Goal: Task Accomplishment & Management: Manage account settings

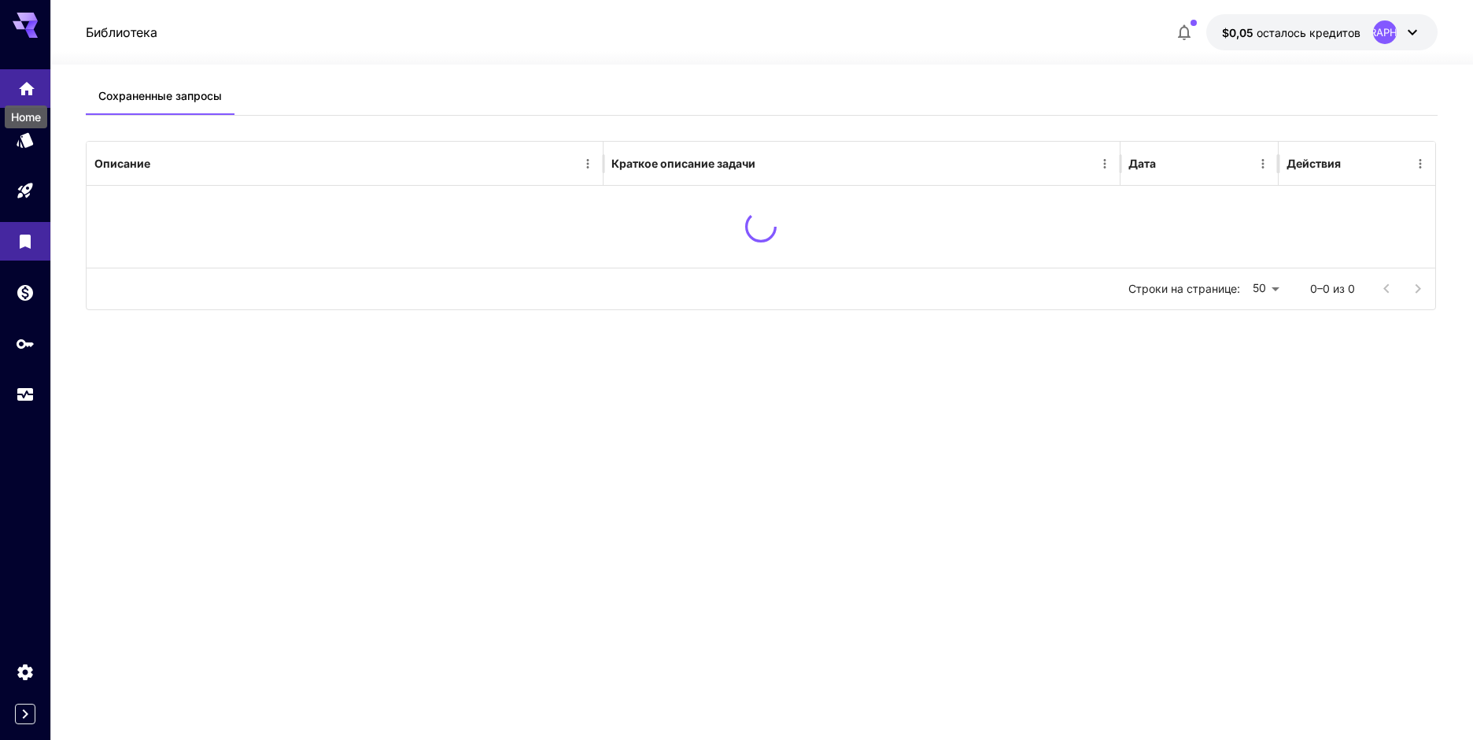
click at [21, 83] on icon "Главная" at bounding box center [26, 84] width 19 height 19
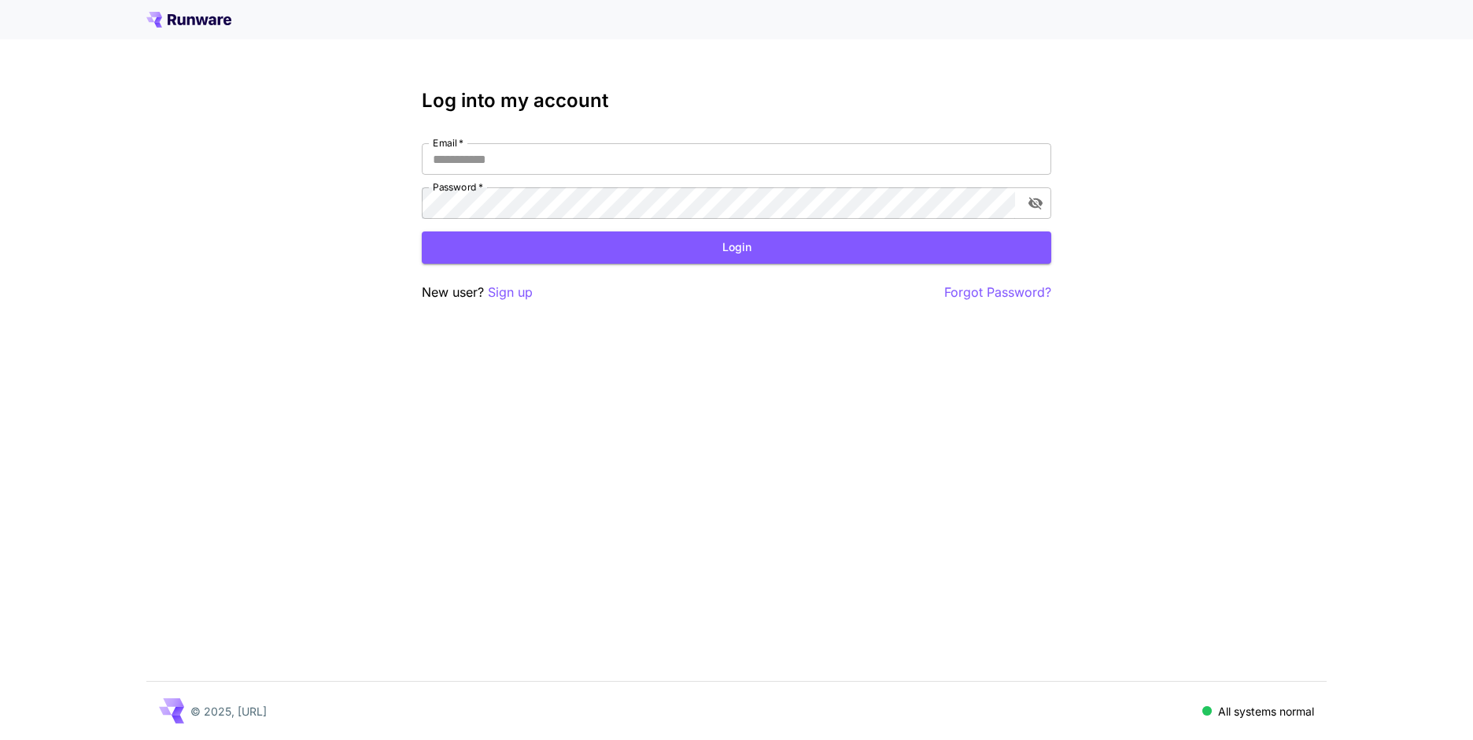
type input "**********"
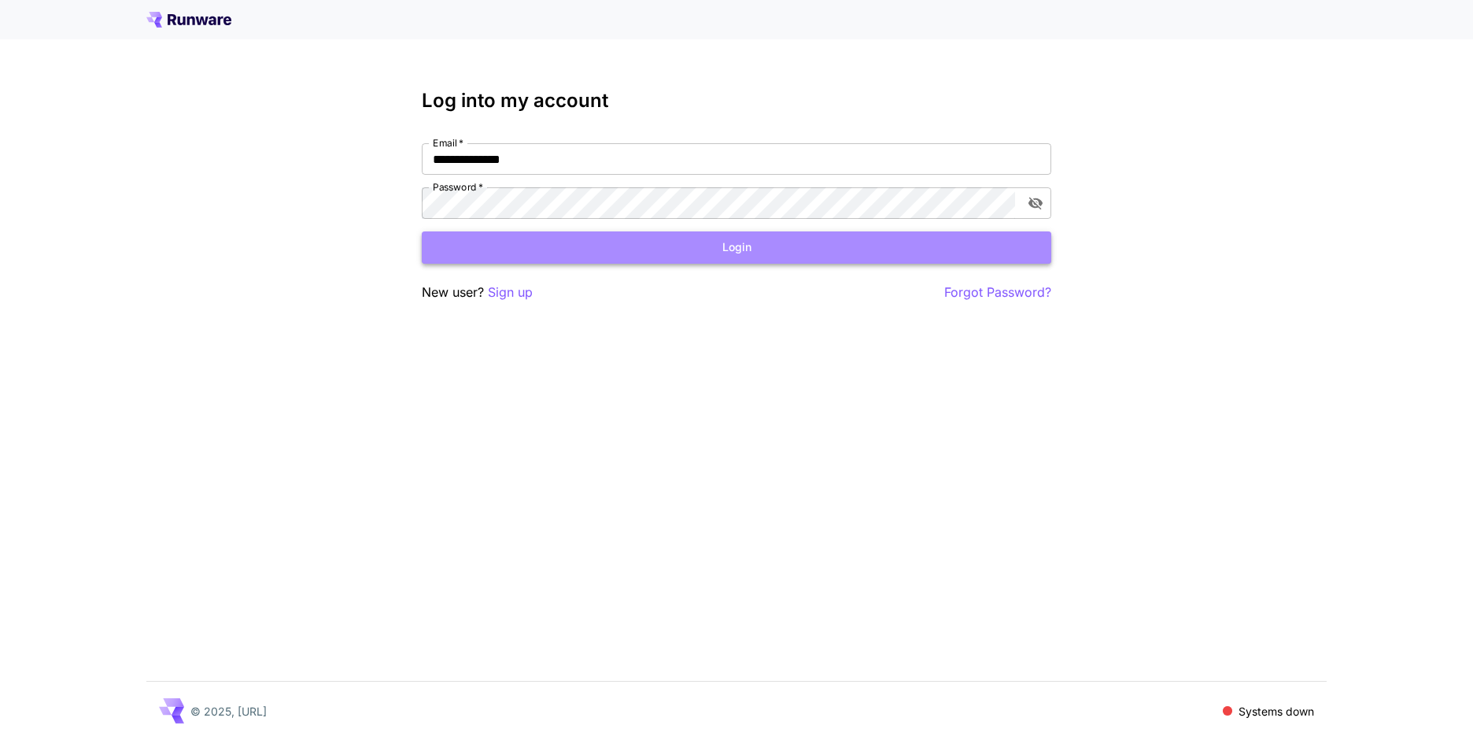
click at [732, 249] on button "Login" at bounding box center [737, 247] width 630 height 32
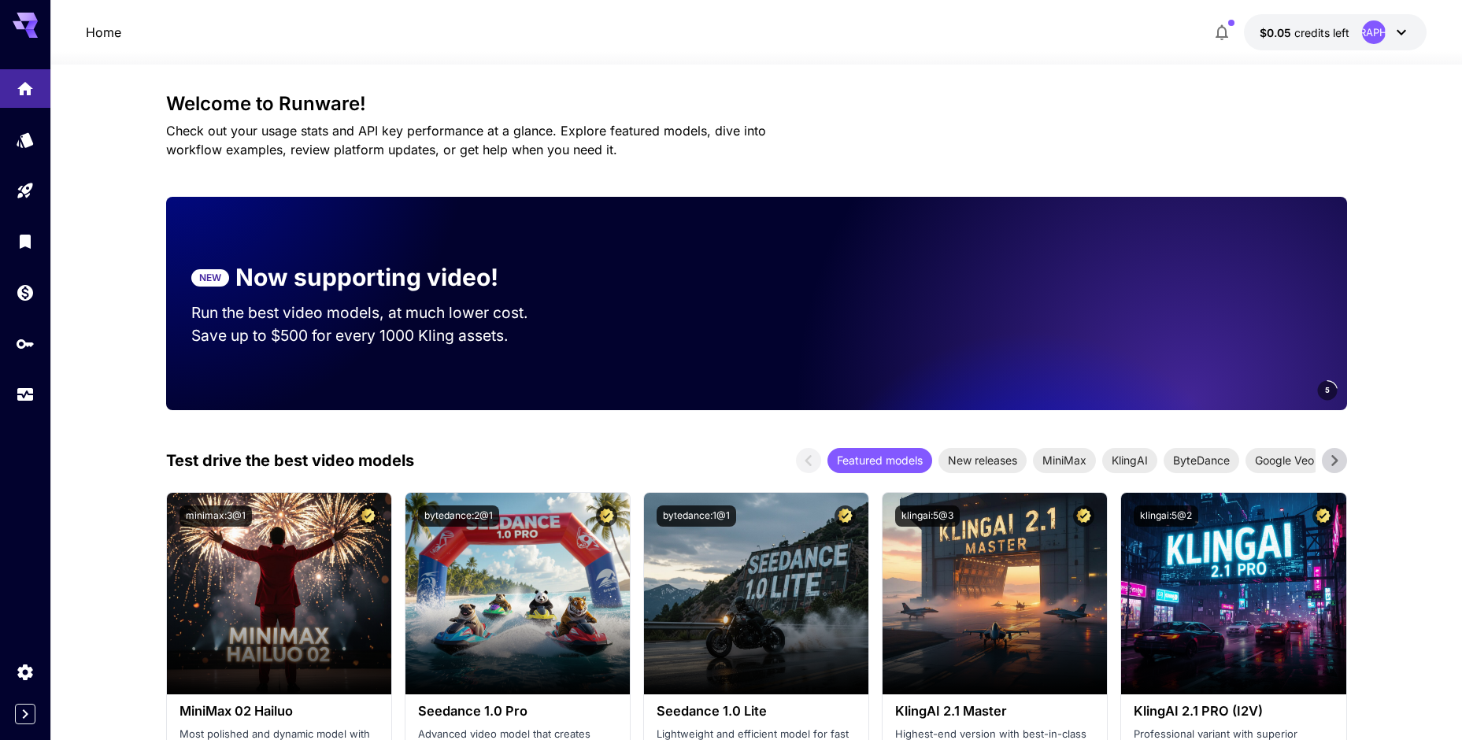
scroll to position [157, 0]
